Goal: Task Accomplishment & Management: Use online tool/utility

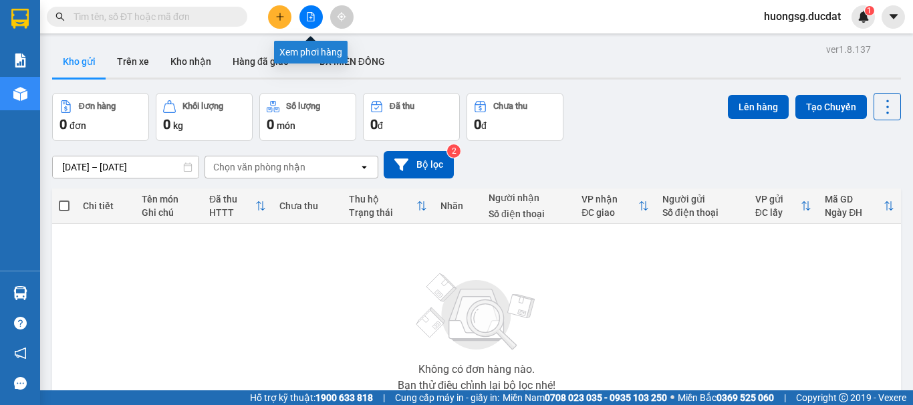
click at [310, 15] on icon "file-add" at bounding box center [310, 16] width 9 height 9
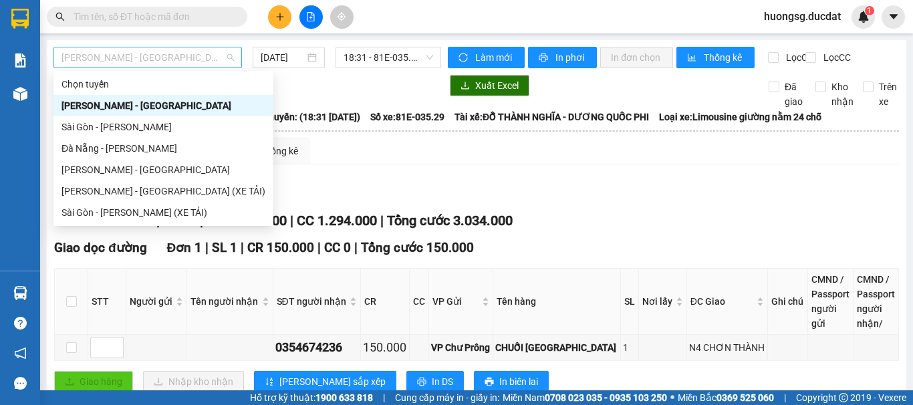
click at [119, 54] on span "Gia Lai - Sài Gòn" at bounding box center [148, 57] width 173 height 20
click at [85, 190] on div "Gia Lai - Sài Gòn (XE TẢI)" at bounding box center [164, 191] width 204 height 15
type input "12/08/2025"
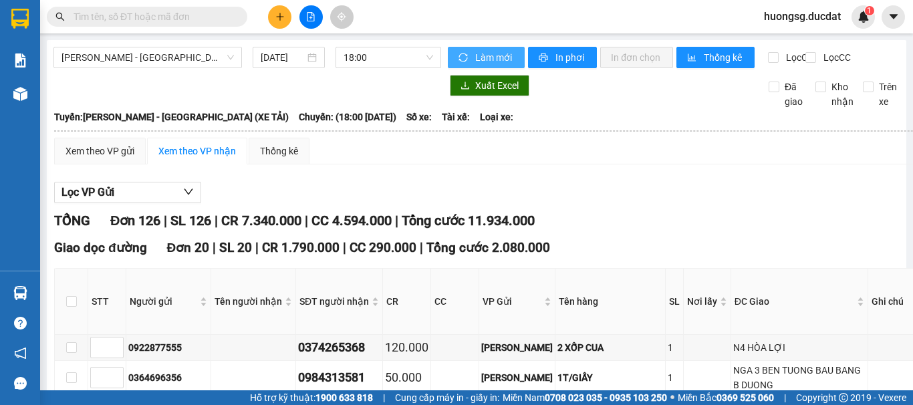
click at [483, 56] on span "Làm mới" at bounding box center [494, 57] width 39 height 15
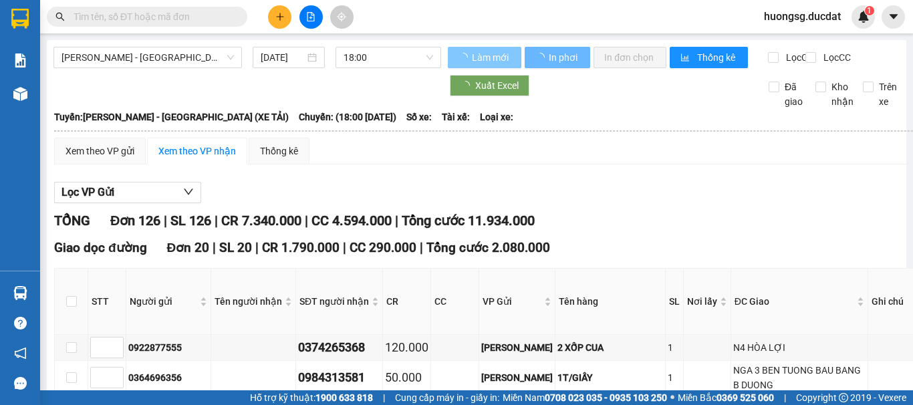
click at [483, 56] on span "Làm mới" at bounding box center [491, 57] width 39 height 15
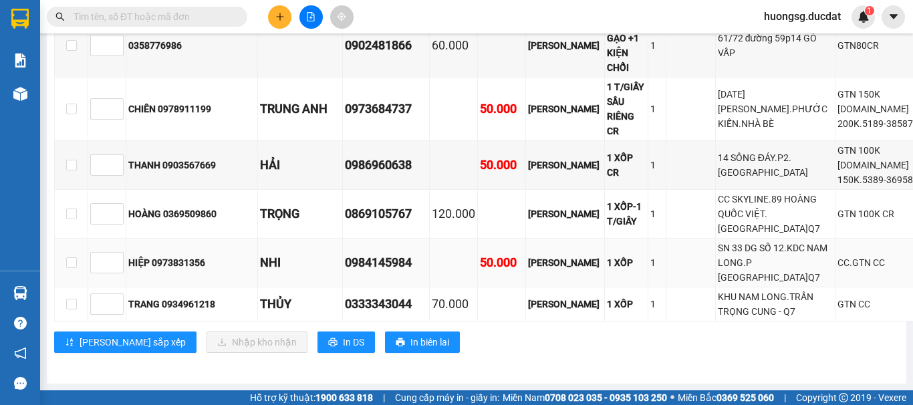
scroll to position [4601, 0]
